Goal: Task Accomplishment & Management: Complete application form

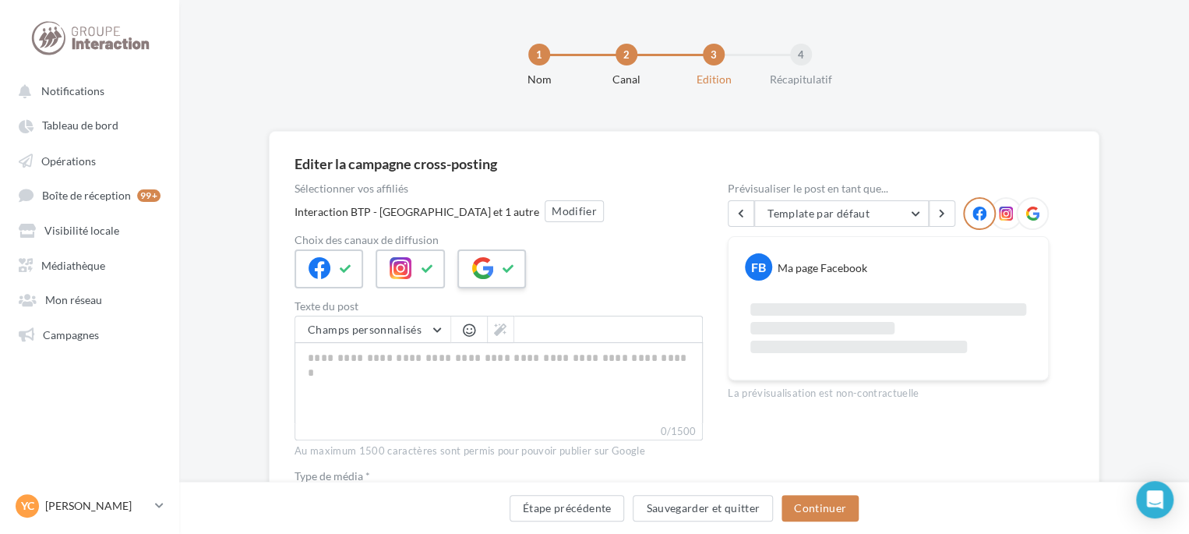
click at [499, 276] on button at bounding box center [508, 268] width 19 height 23
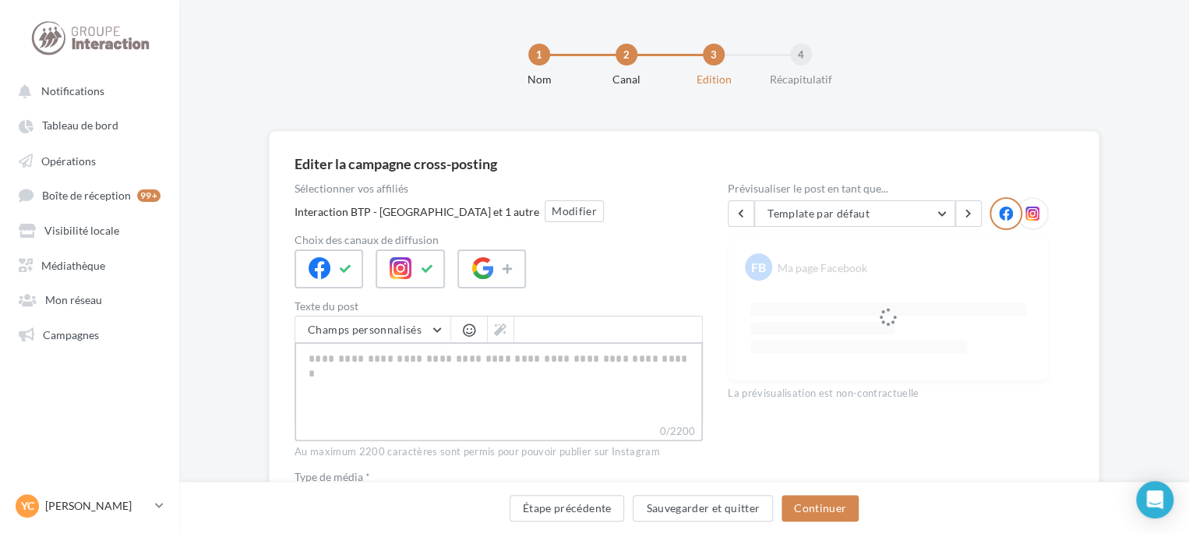
click at [530, 377] on textarea "0/2200" at bounding box center [498, 382] width 408 height 81
type textarea "*"
type textarea "**"
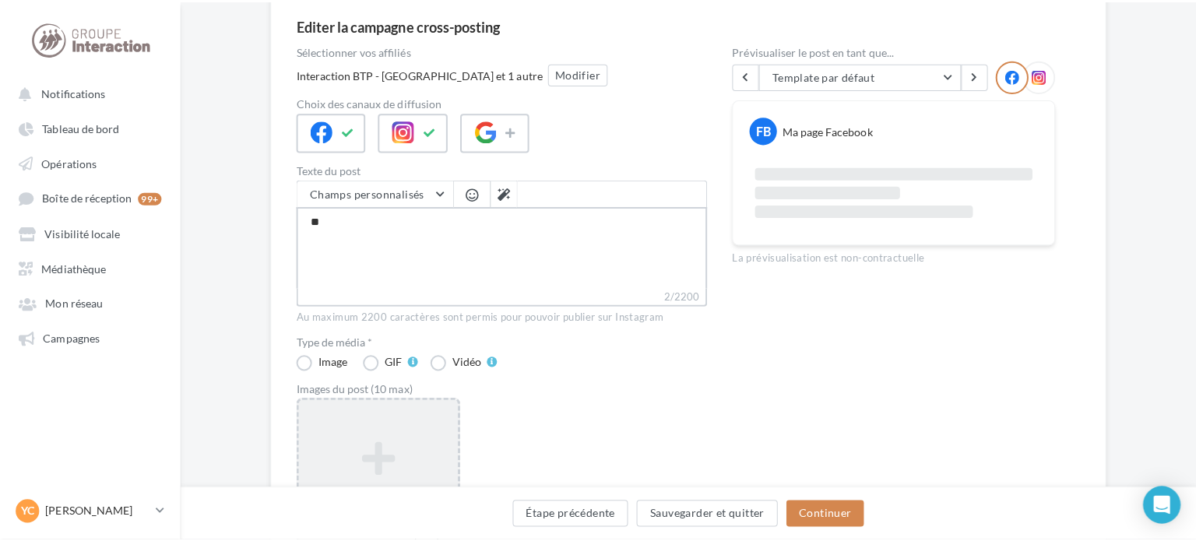
scroll to position [156, 0]
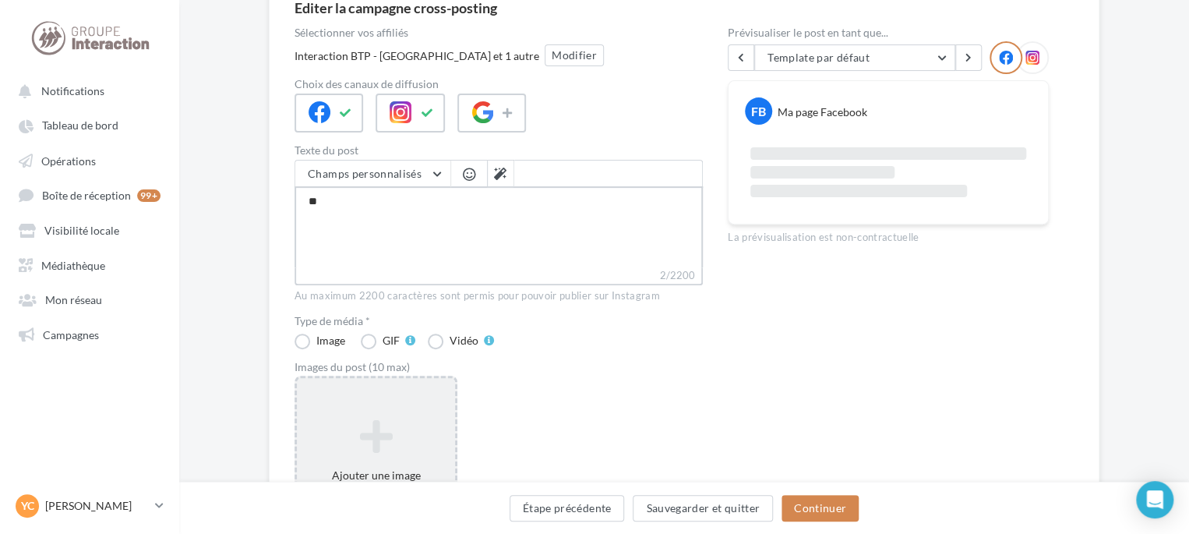
type textarea "**"
click at [395, 408] on div "Ajouter une image Format: jpg Taille min: 150x150 (LxH) Taille max: 1920x1350 (…" at bounding box center [375, 476] width 163 height 203
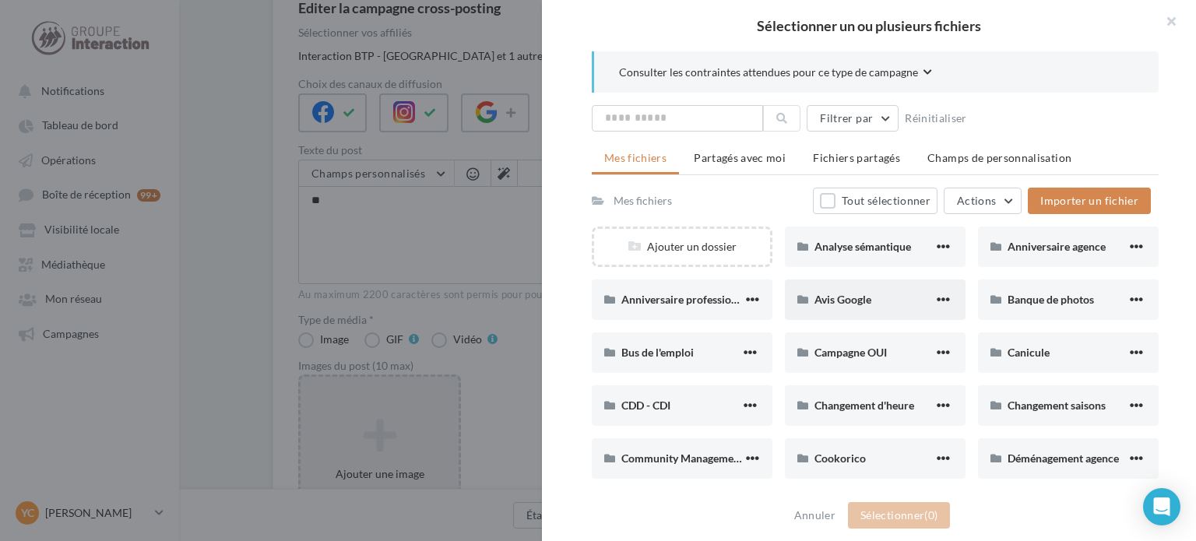
click at [851, 294] on span "Avis Google" at bounding box center [843, 299] width 57 height 13
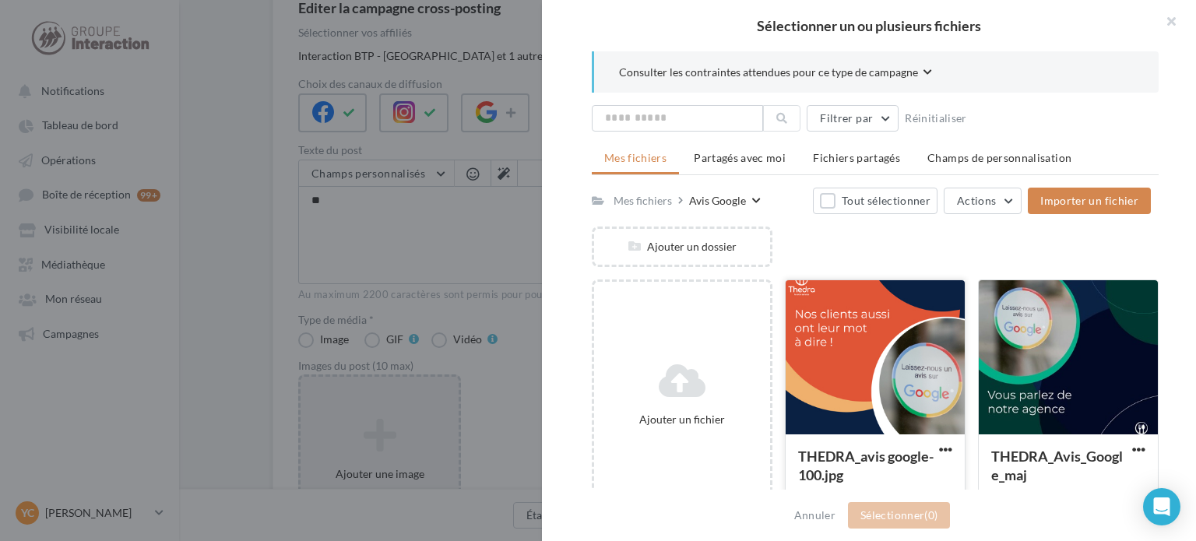
click at [872, 374] on div at bounding box center [875, 358] width 179 height 156
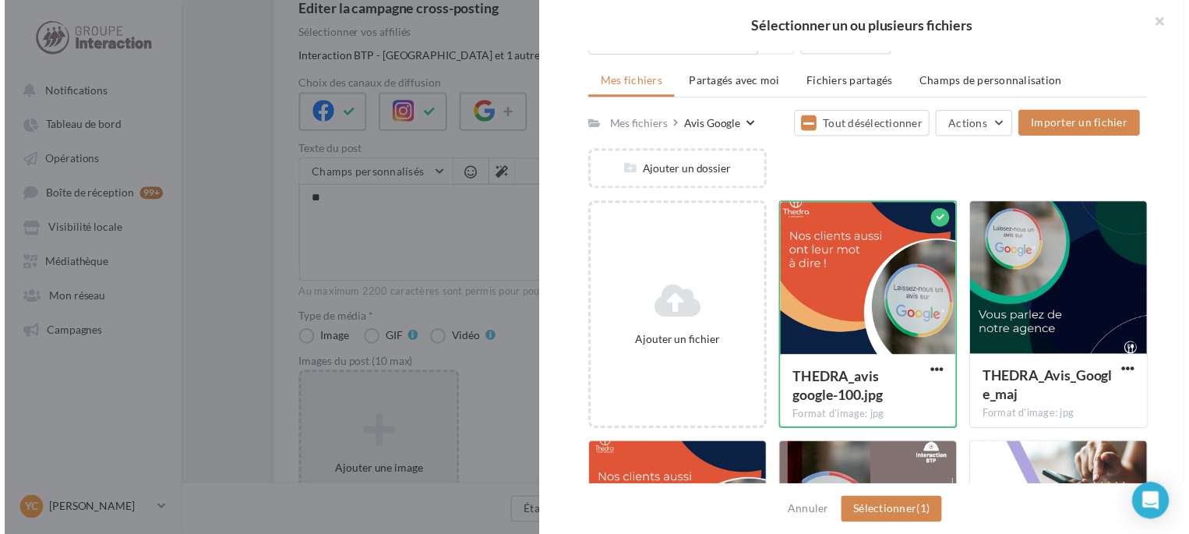
scroll to position [78, 0]
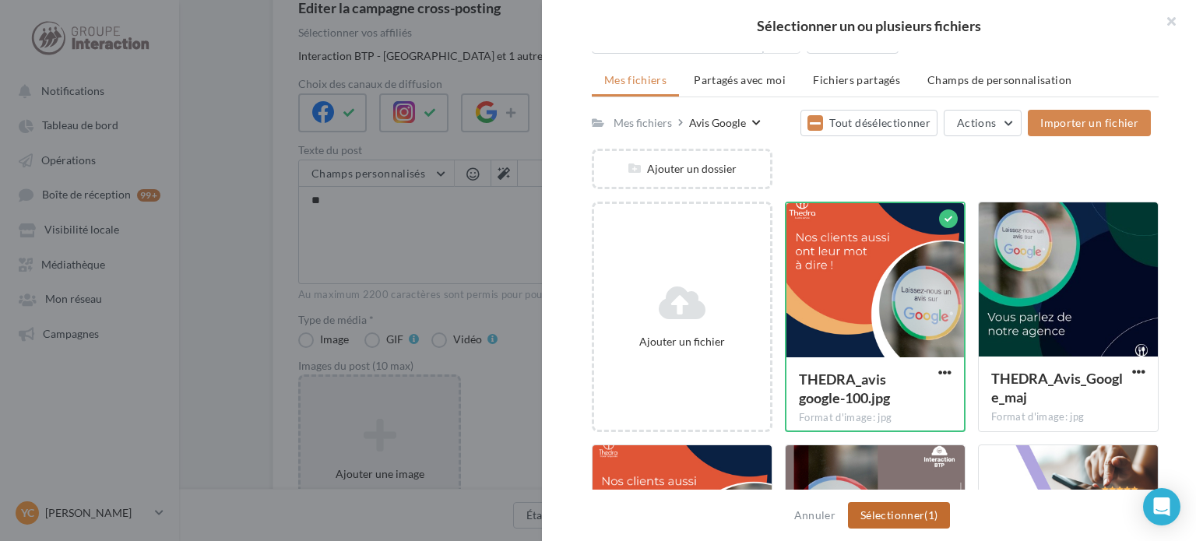
click at [906, 521] on button "Sélectionner (1)" at bounding box center [899, 515] width 102 height 26
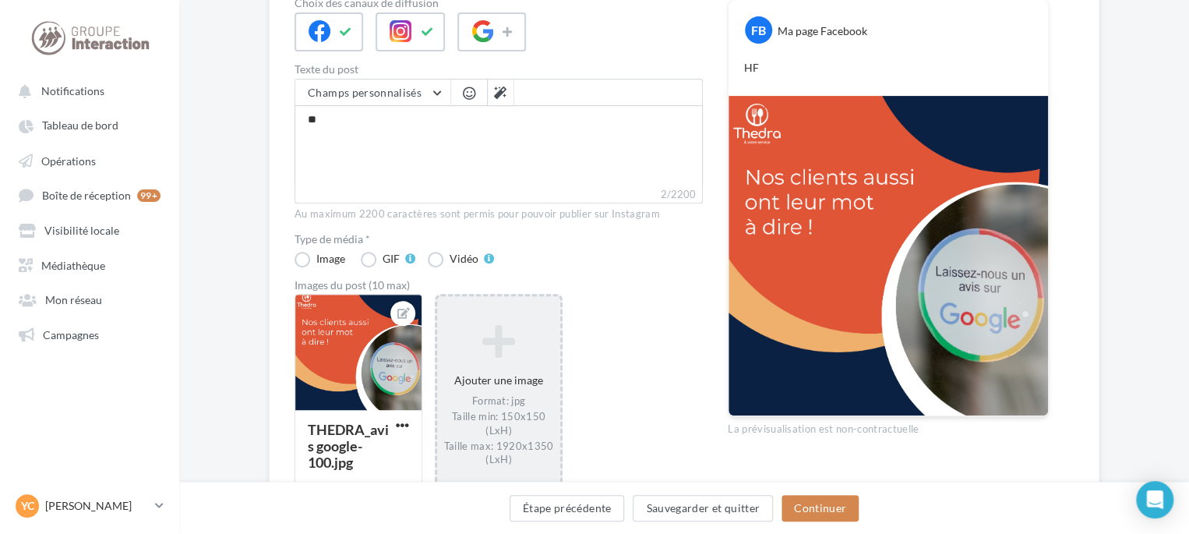
scroll to position [326, 0]
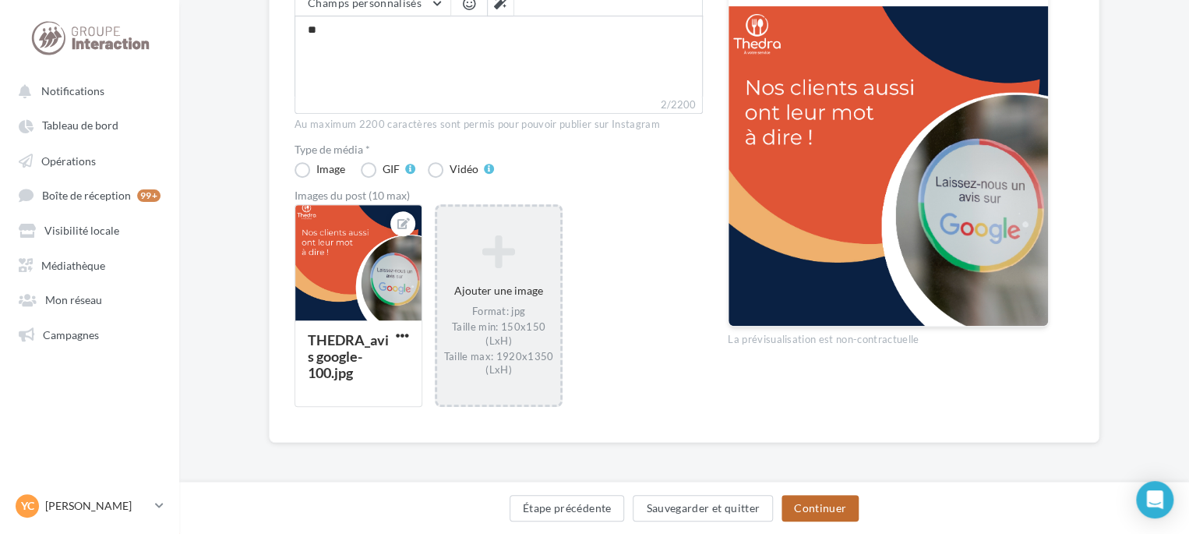
drag, startPoint x: 834, startPoint y: 506, endPoint x: 824, endPoint y: 506, distance: 10.1
click at [833, 506] on button "Continuer" at bounding box center [819, 508] width 77 height 26
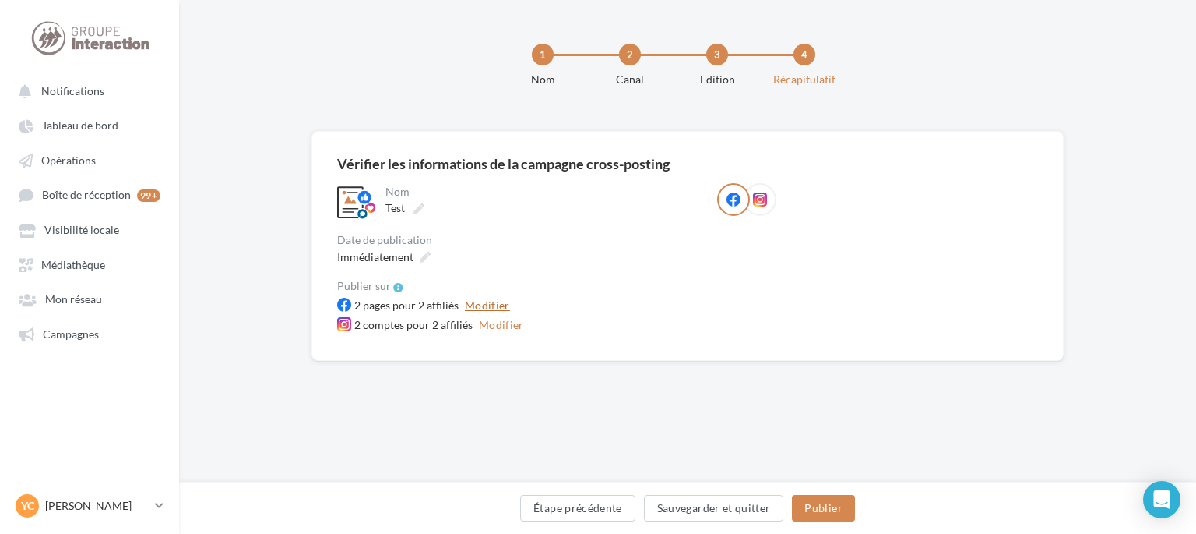
click at [480, 308] on button "Modifier" at bounding box center [488, 305] width 58 height 19
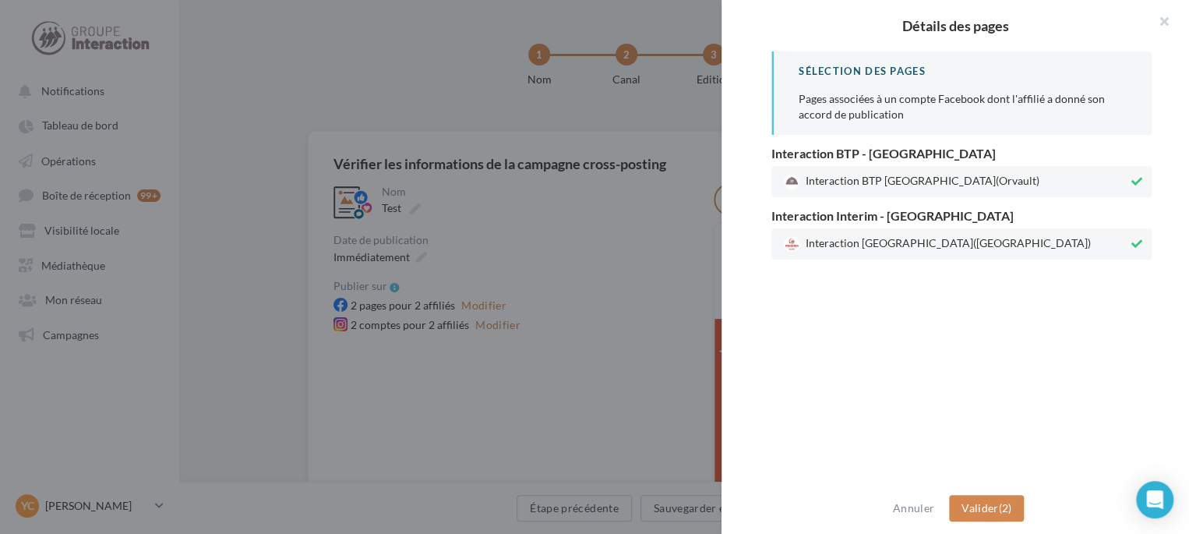
click at [548, 293] on div at bounding box center [594, 267] width 1189 height 534
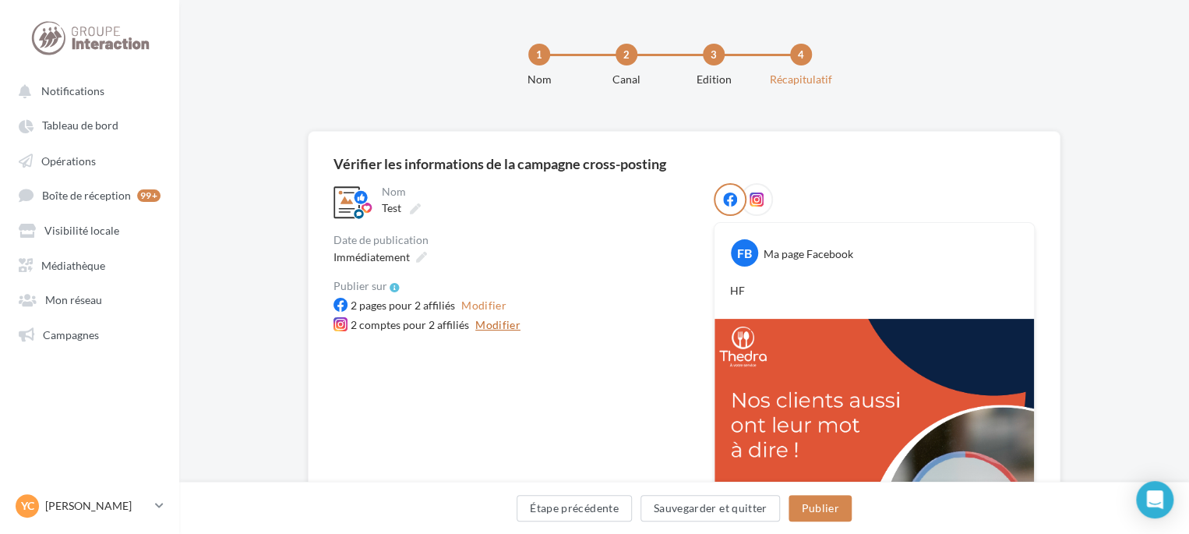
click at [486, 325] on button "Modifier" at bounding box center [498, 324] width 58 height 19
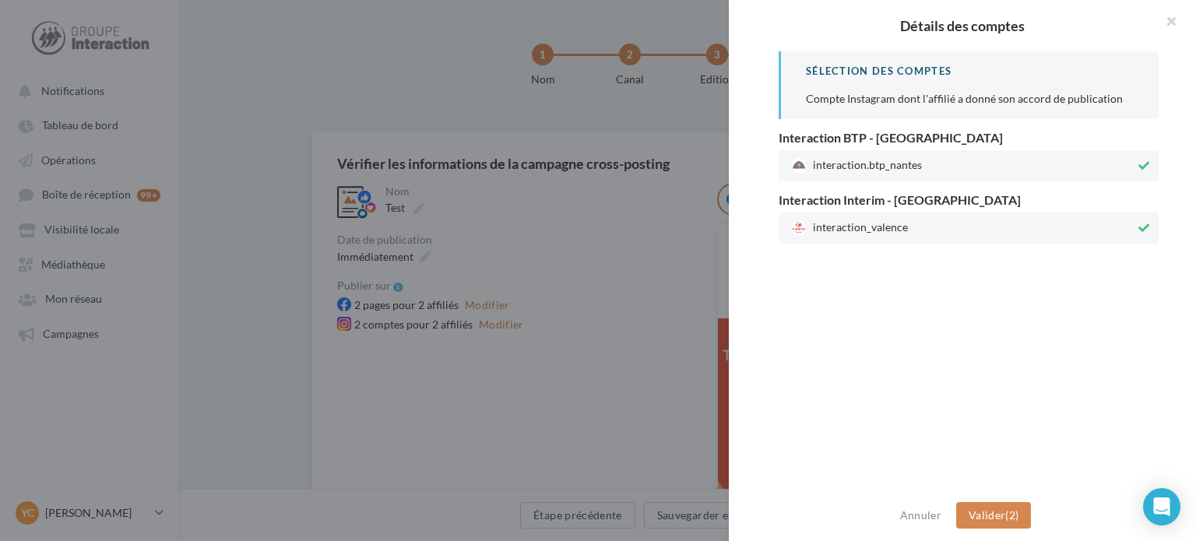
click at [578, 91] on div at bounding box center [598, 270] width 1196 height 541
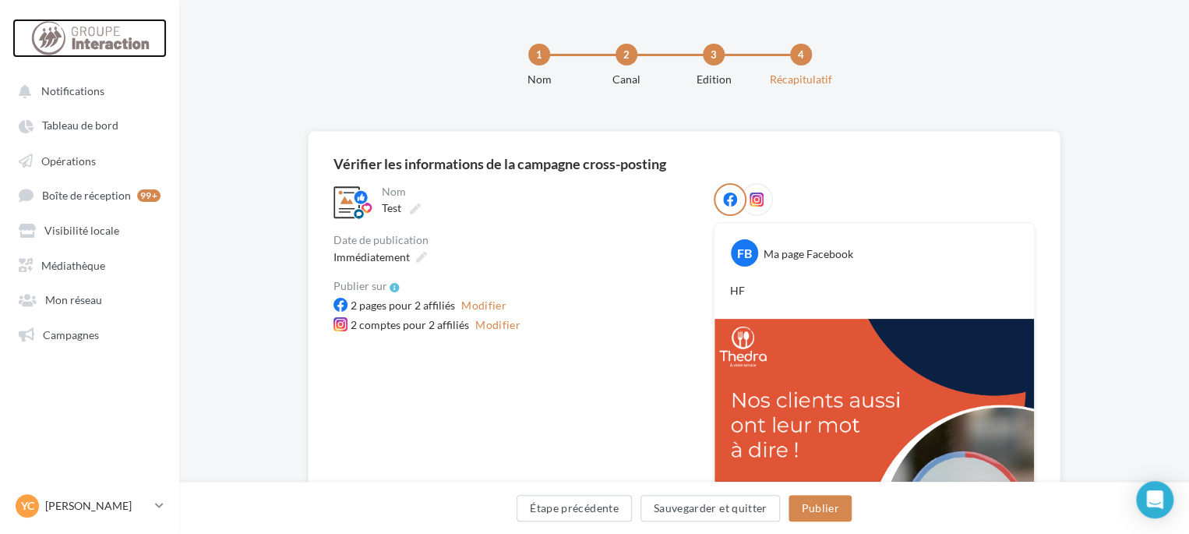
click at [72, 43] on div at bounding box center [89, 38] width 125 height 39
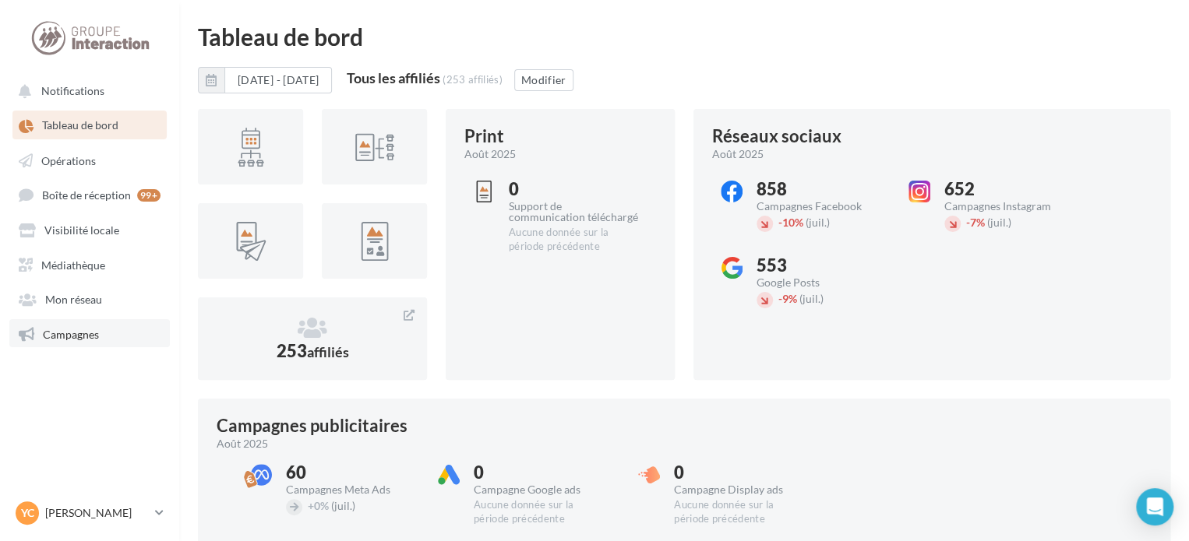
click at [106, 333] on link "Campagnes" at bounding box center [89, 333] width 160 height 28
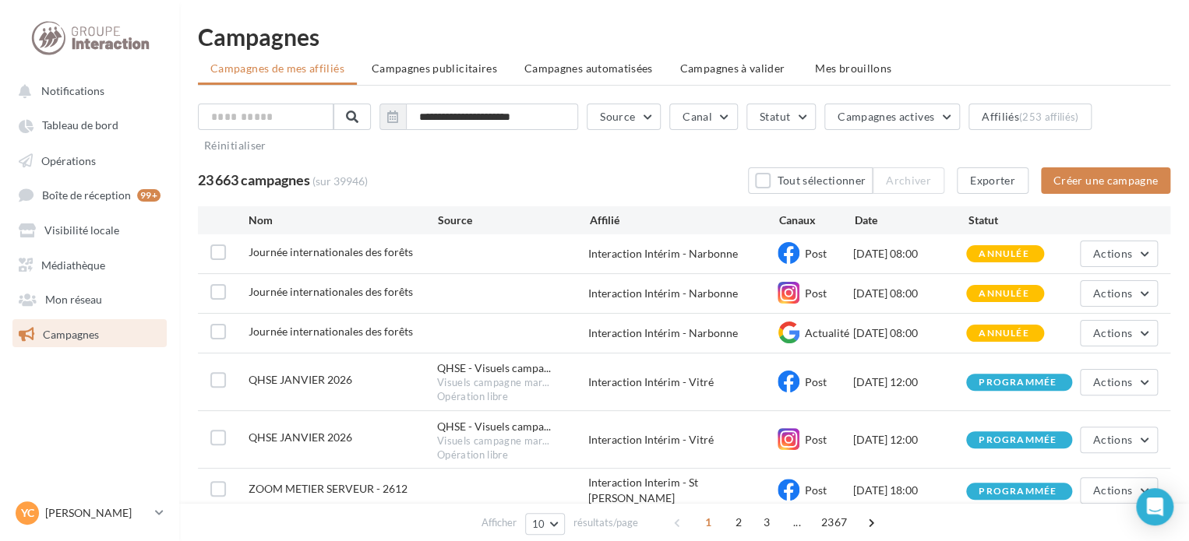
click at [103, 345] on link "Campagnes" at bounding box center [89, 333] width 160 height 28
click at [1068, 177] on button "Créer une campagne" at bounding box center [1105, 180] width 129 height 26
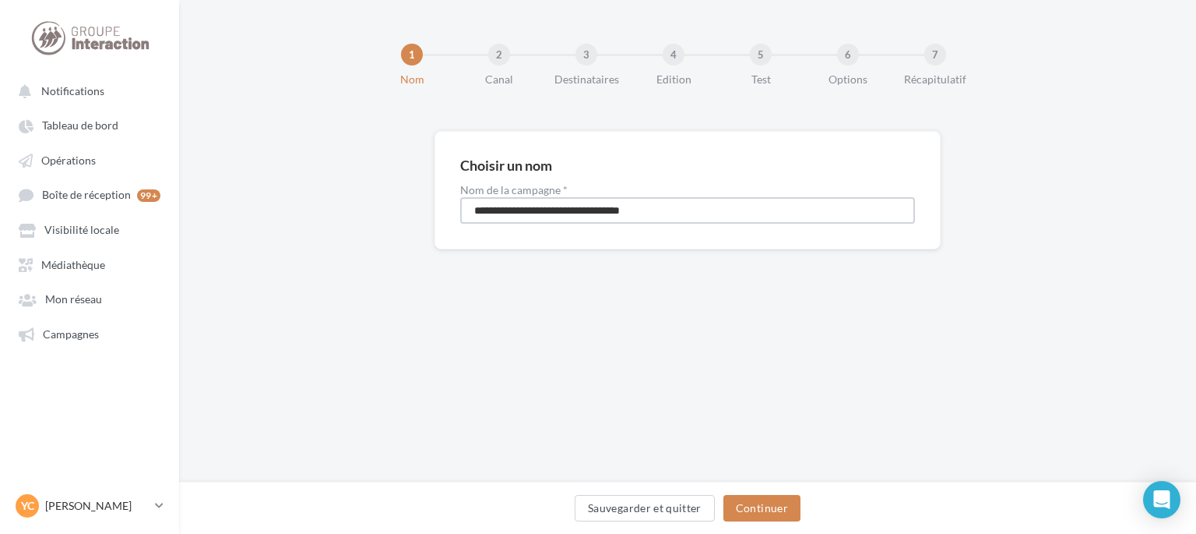
drag, startPoint x: 683, startPoint y: 206, endPoint x: 342, endPoint y: 242, distance: 343.1
click at [350, 242] on div "**********" at bounding box center [687, 215] width 1017 height 168
type input "****"
click at [782, 502] on button "Continuer" at bounding box center [762, 508] width 77 height 26
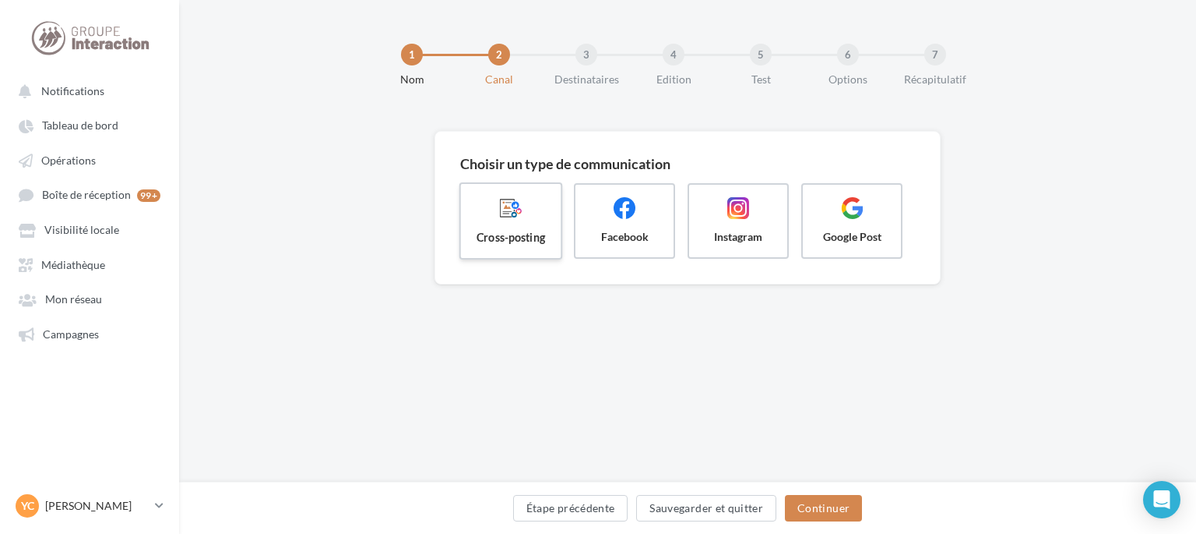
click at [533, 227] on label "Cross-posting" at bounding box center [512, 220] width 104 height 77
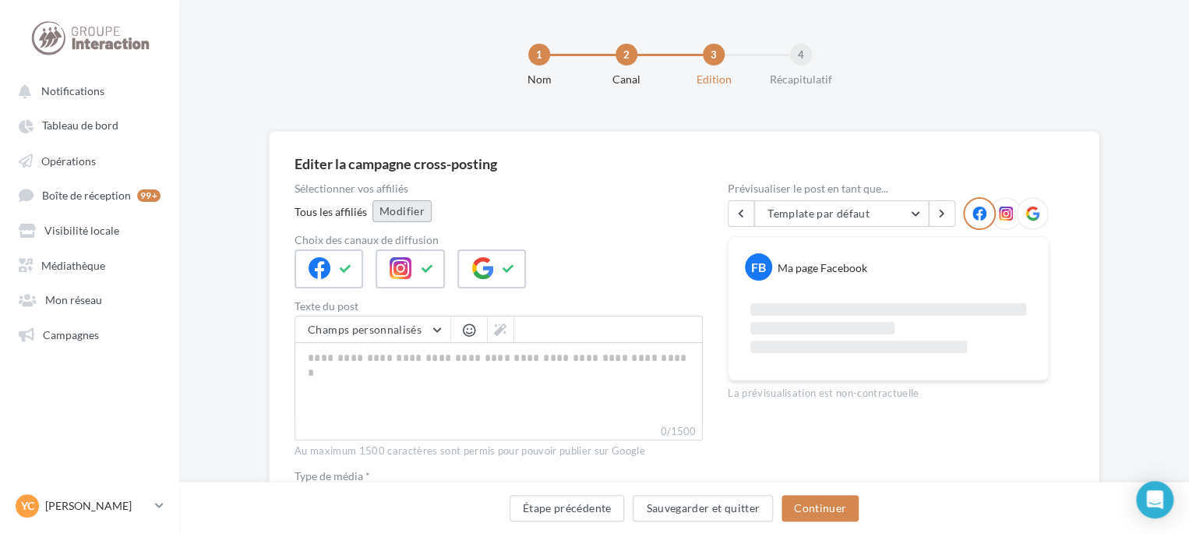
click at [414, 206] on button "Modifier" at bounding box center [401, 211] width 59 height 22
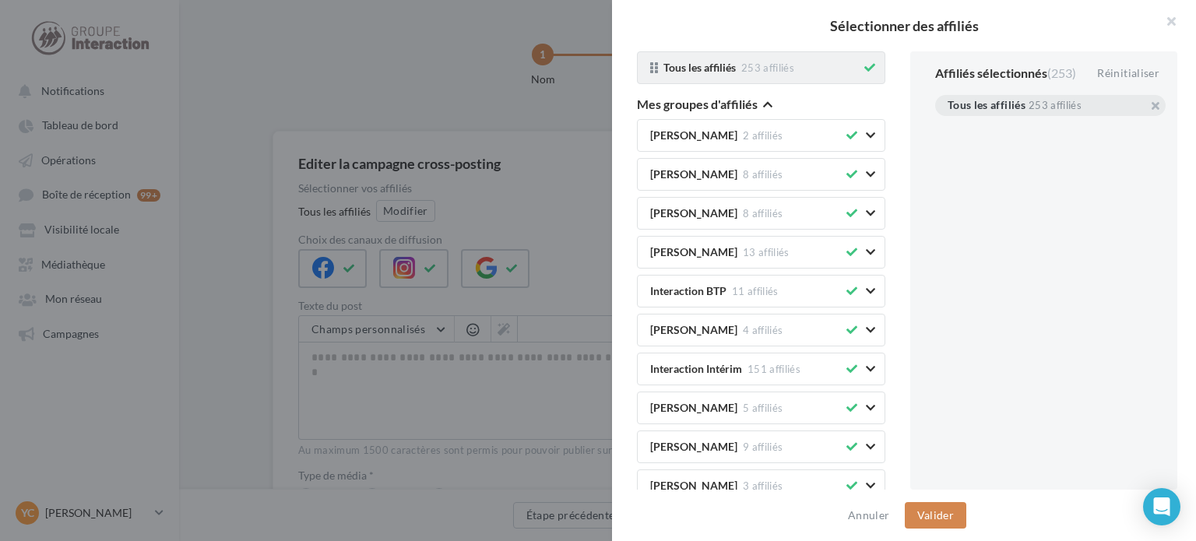
click at [861, 75] on button at bounding box center [869, 67] width 17 height 19
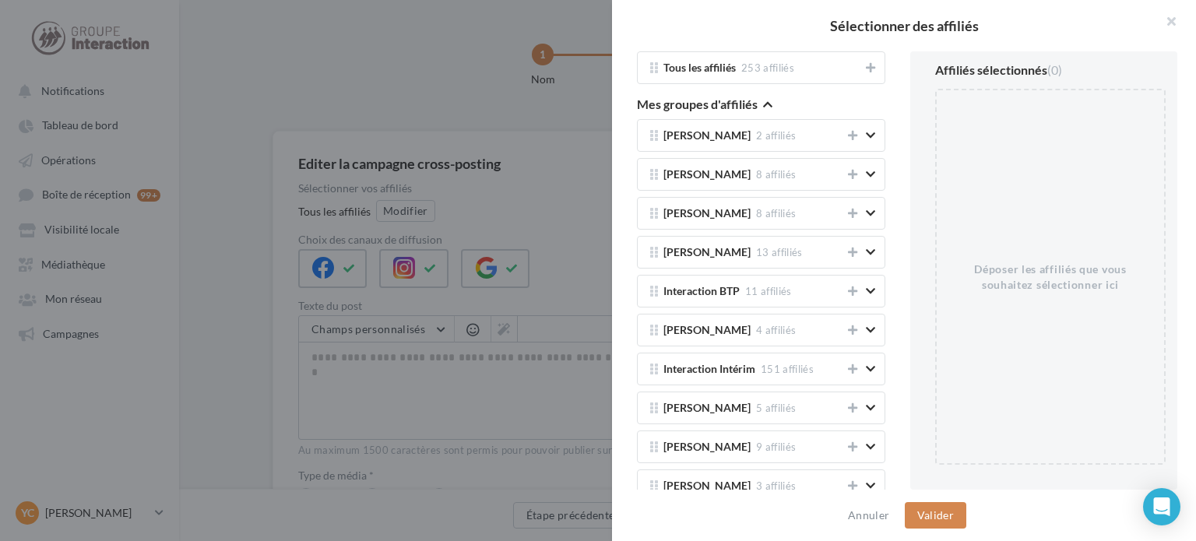
click at [767, 100] on icon "button" at bounding box center [767, 104] width 9 height 11
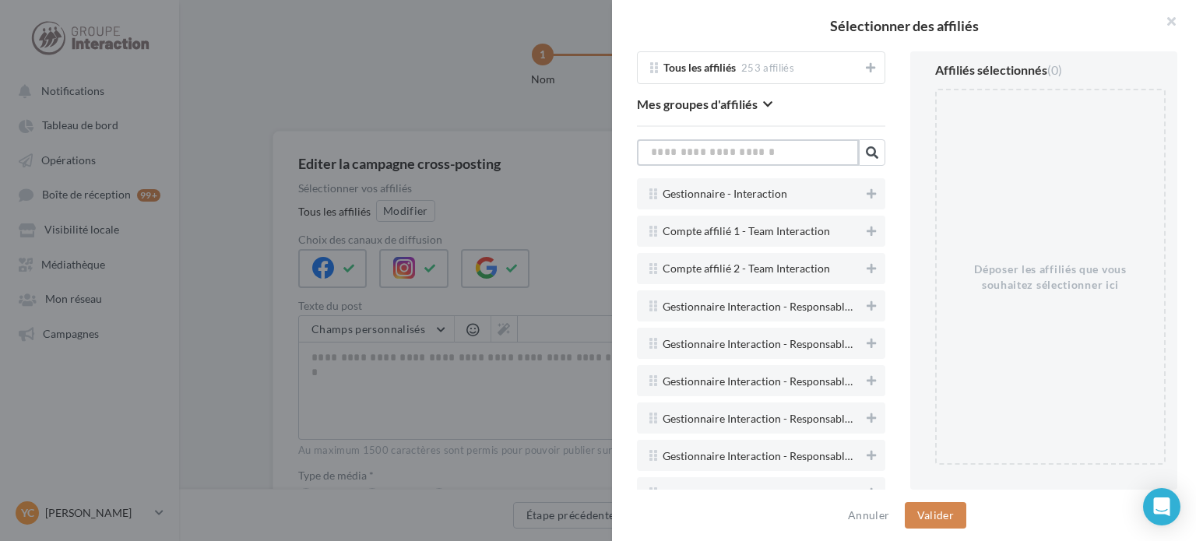
click at [806, 153] on input "text" at bounding box center [748, 152] width 222 height 26
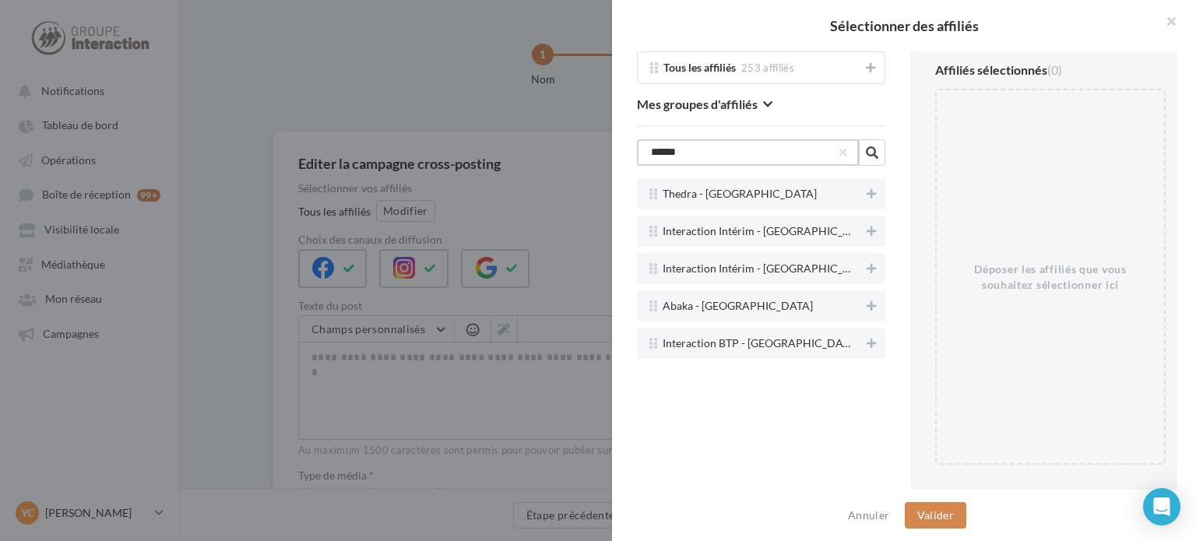
type input "******"
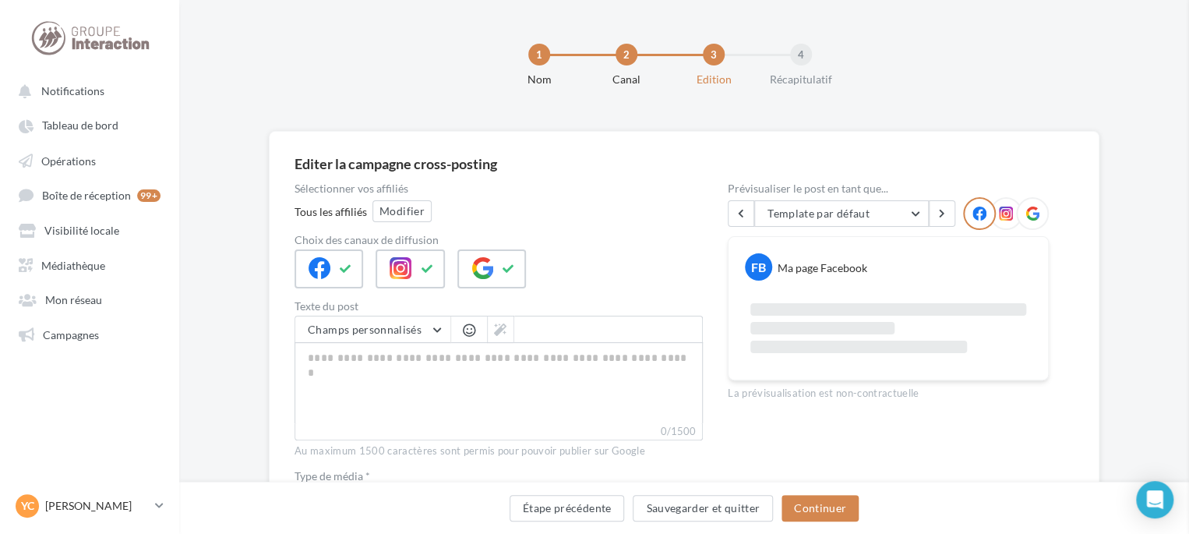
click at [72, 31] on div at bounding box center [89, 38] width 125 height 39
